Goal: Task Accomplishment & Management: Manage account settings

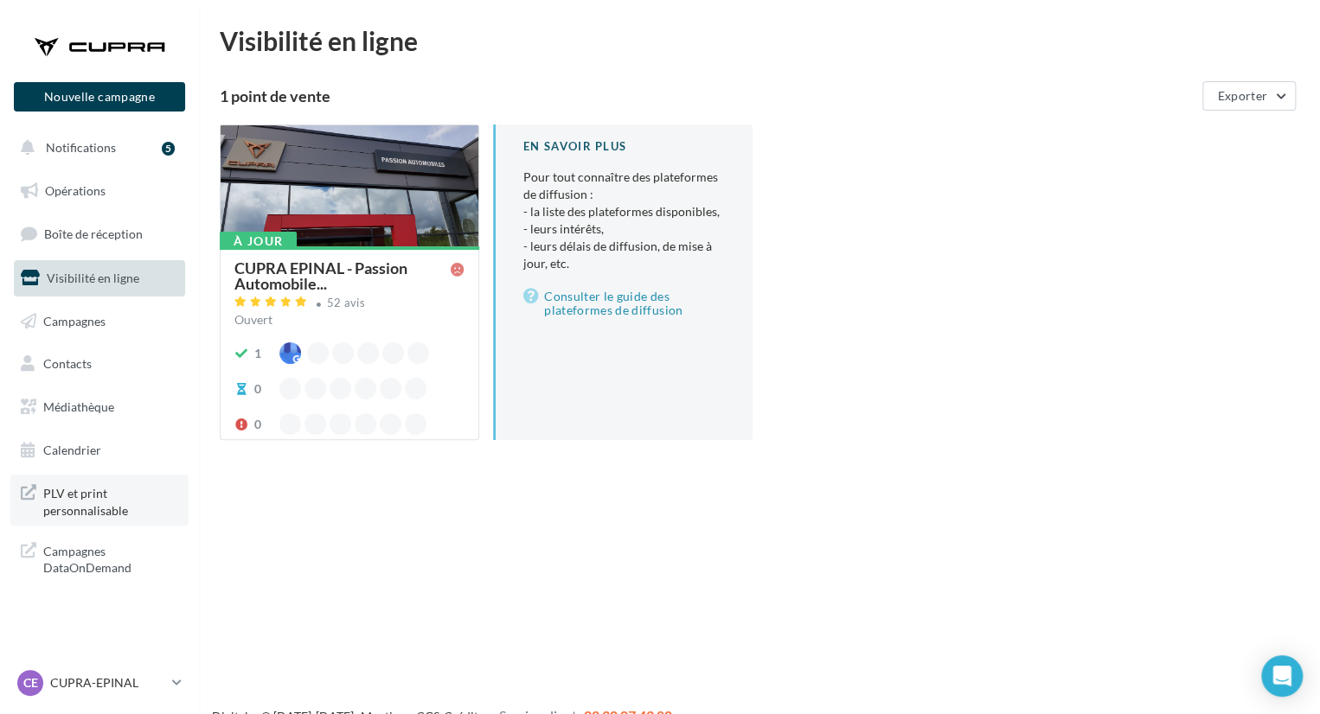
click at [59, 481] on link "PLV et print personnalisable" at bounding box center [99, 500] width 178 height 51
click at [130, 236] on span "Boîte de réception" at bounding box center [93, 234] width 99 height 15
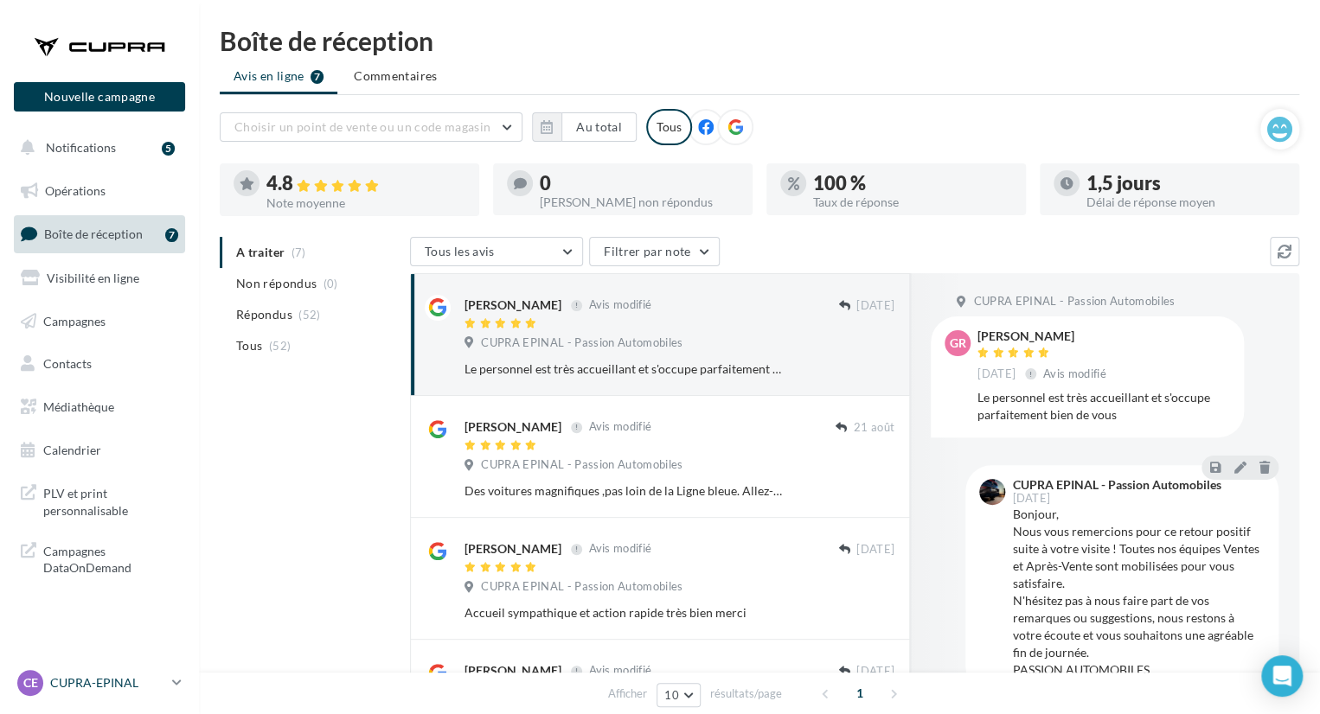
click at [156, 682] on p "CUPRA-EPINAL" at bounding box center [107, 683] width 115 height 17
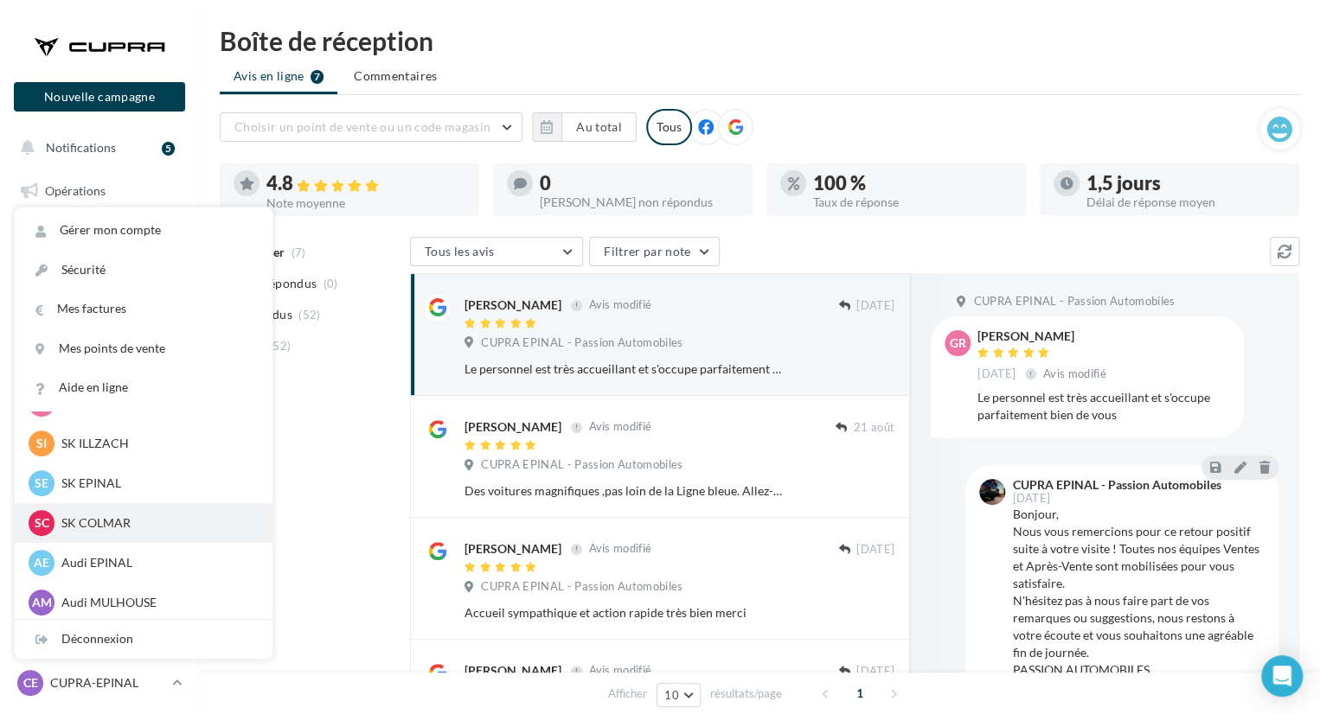
scroll to position [200, 0]
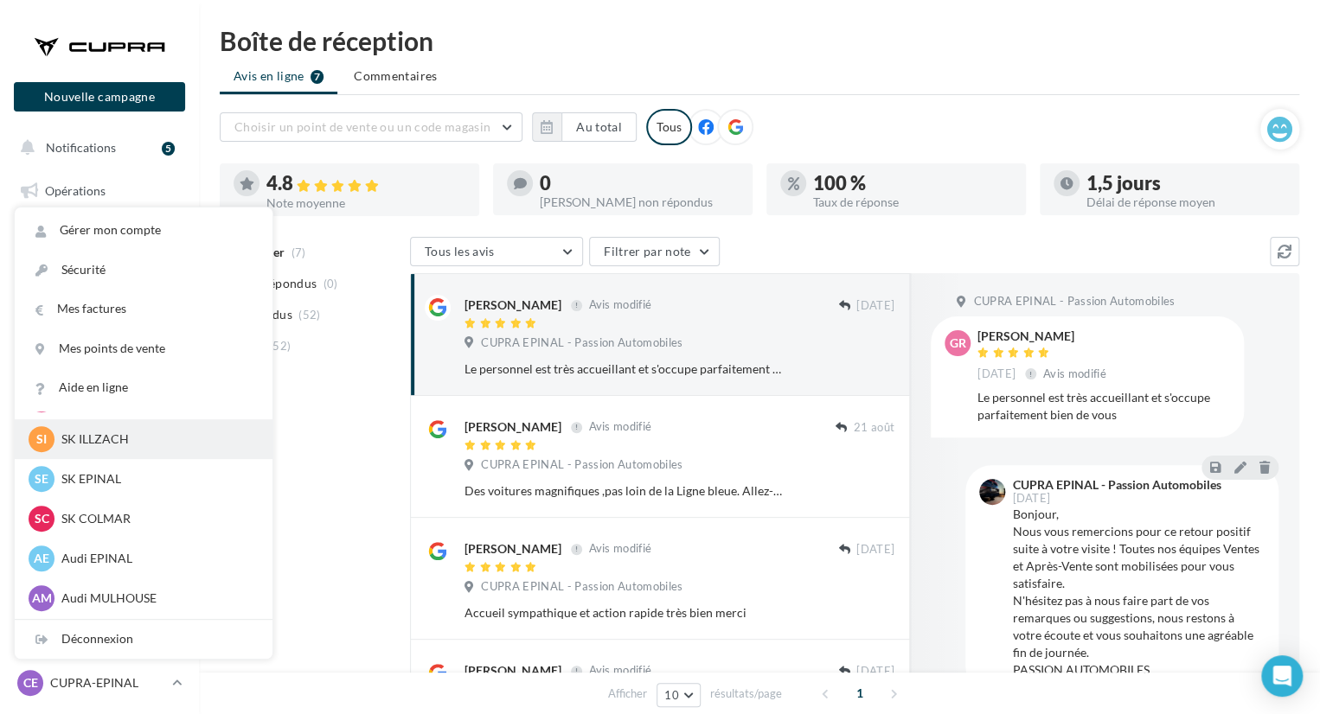
click at [135, 450] on div "SI SK ILLZACH sk-illz-roh" at bounding box center [144, 439] width 230 height 26
